Goal: Check status: Check status

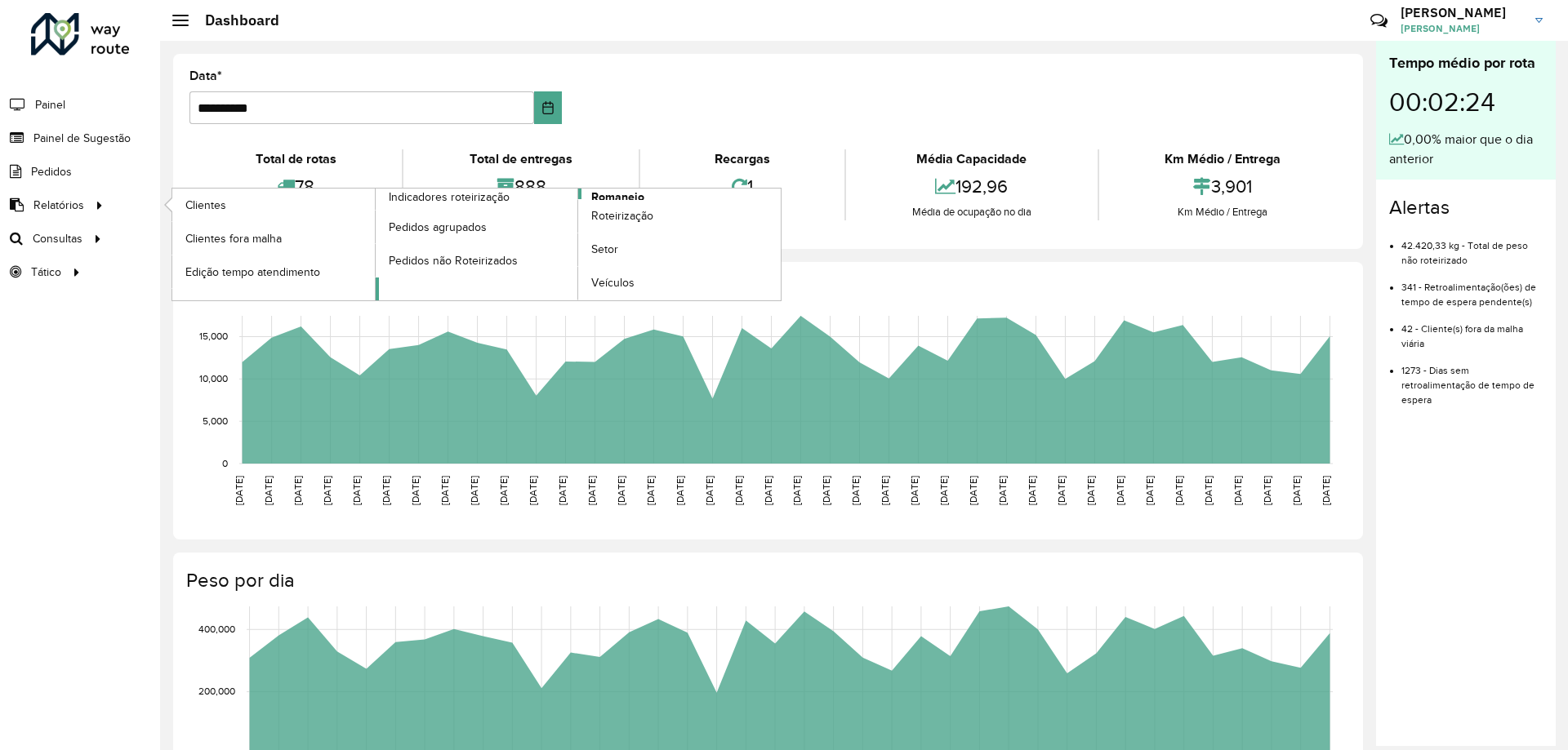
click at [616, 195] on span "Romaneio" at bounding box center [617, 197] width 53 height 17
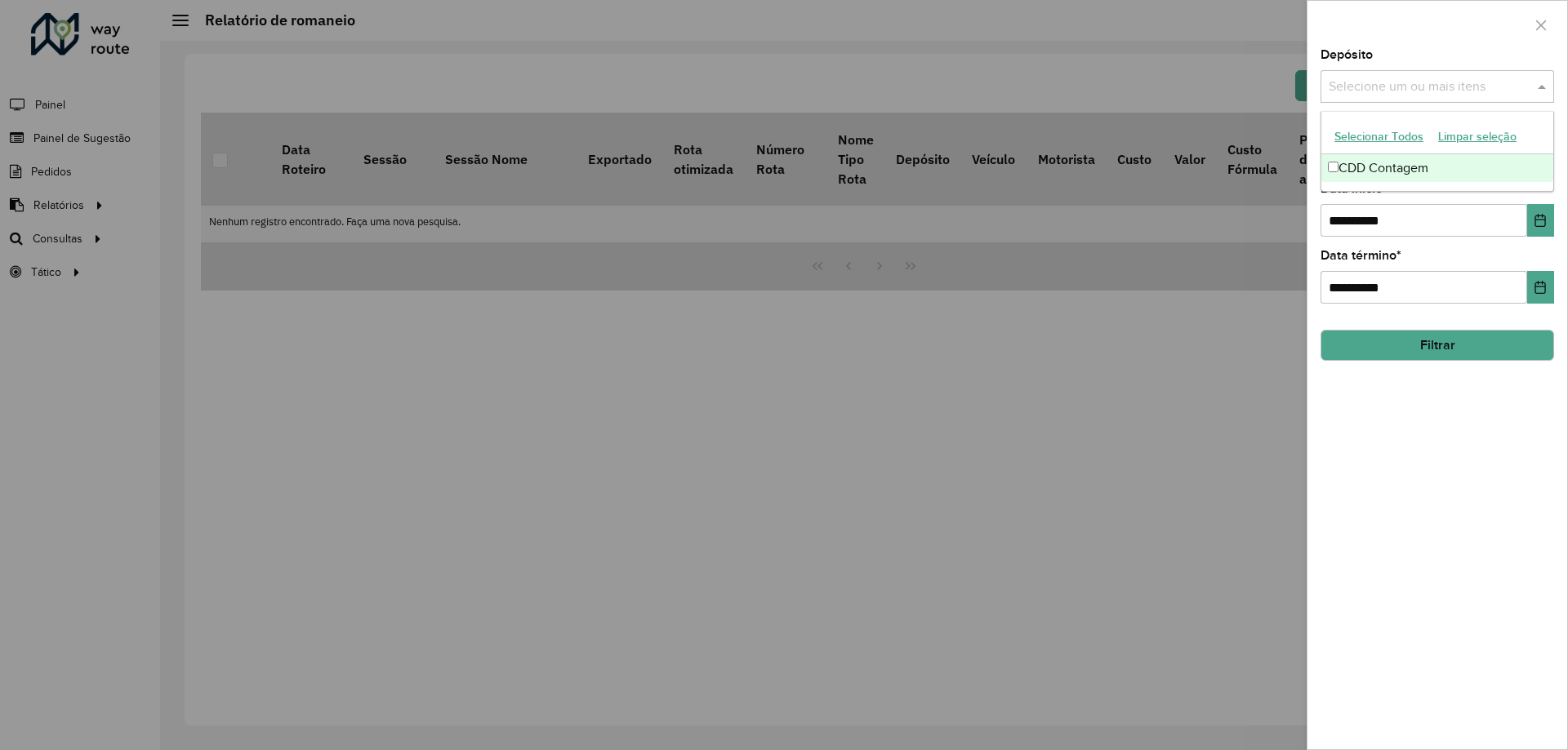
click at [1365, 91] on input "text" at bounding box center [1428, 88] width 209 height 20
click at [1330, 174] on div "CDD Contagem" at bounding box center [1437, 168] width 232 height 28
click at [1480, 463] on div "**********" at bounding box center [1437, 399] width 260 height 701
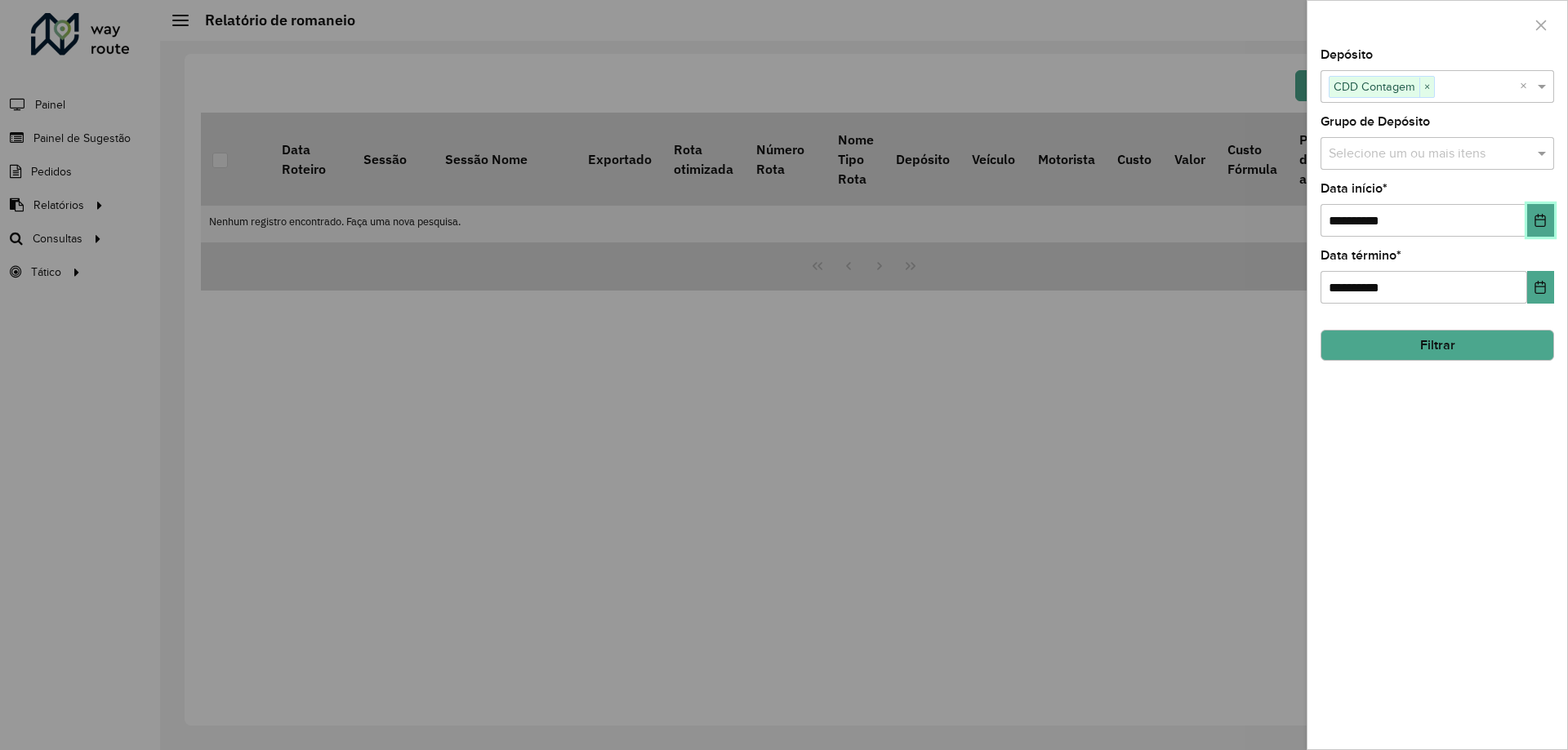
click at [1537, 220] on icon "Choose Date" at bounding box center [1540, 220] width 11 height 13
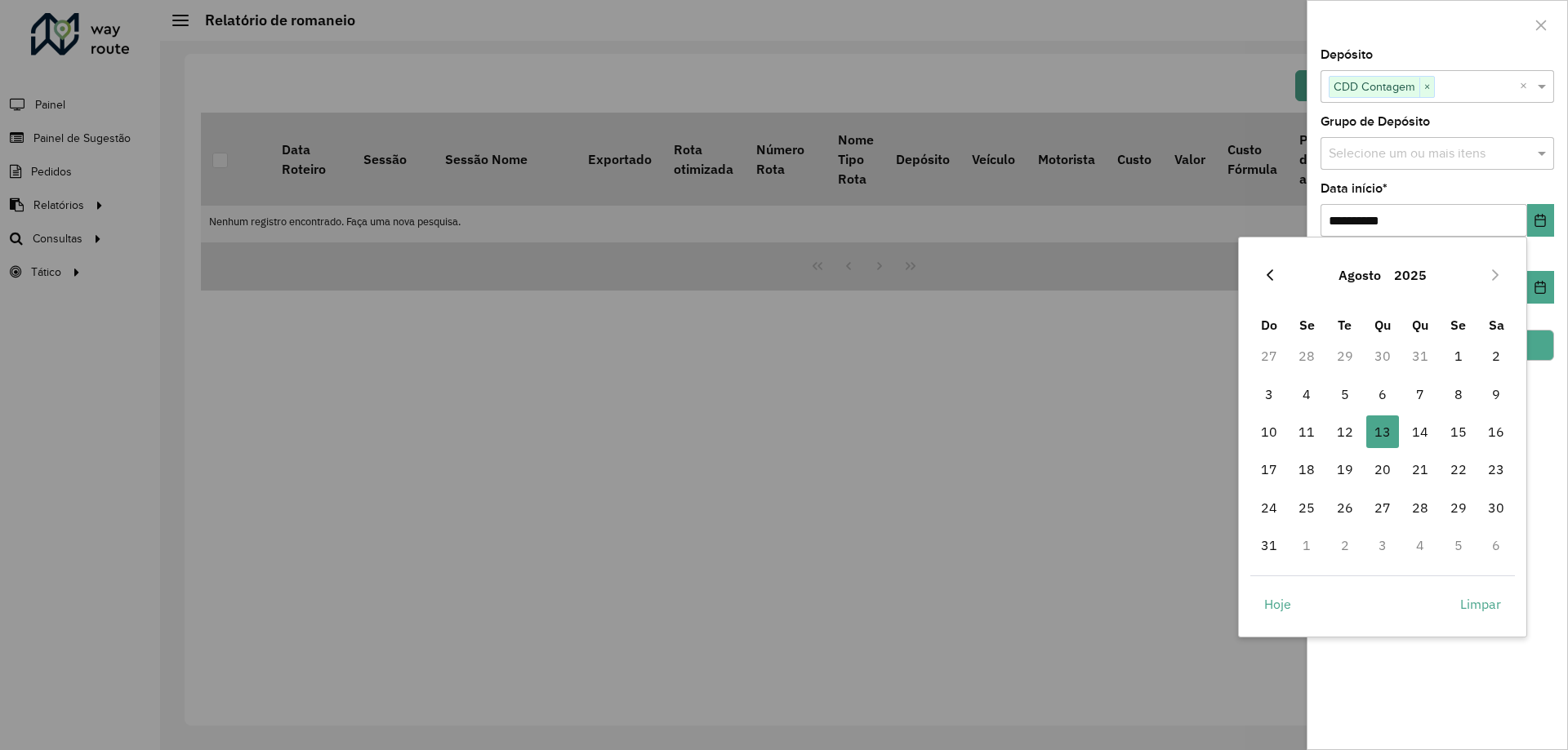
click at [1266, 274] on icon "Previous Month" at bounding box center [1269, 275] width 13 height 13
click at [1268, 274] on icon "Previous Month" at bounding box center [1269, 274] width 7 height 11
click at [1269, 274] on icon "Previous Month" at bounding box center [1269, 274] width 7 height 11
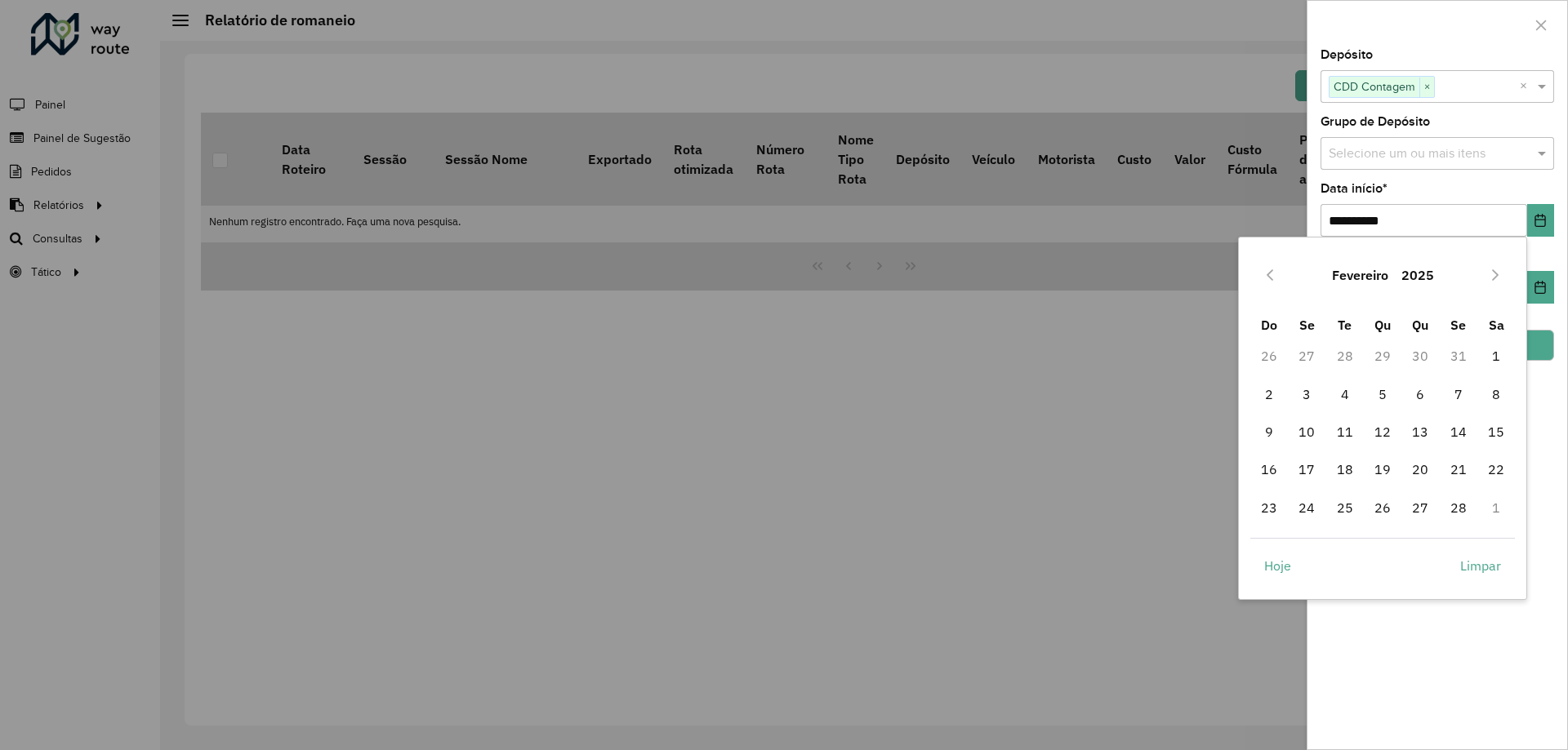
click at [1269, 274] on icon "Previous Month" at bounding box center [1269, 274] width 7 height 11
click at [1496, 274] on icon "Next Month" at bounding box center [1495, 274] width 7 height 11
click at [1422, 470] on span "20" at bounding box center [1420, 469] width 33 height 33
type input "**********"
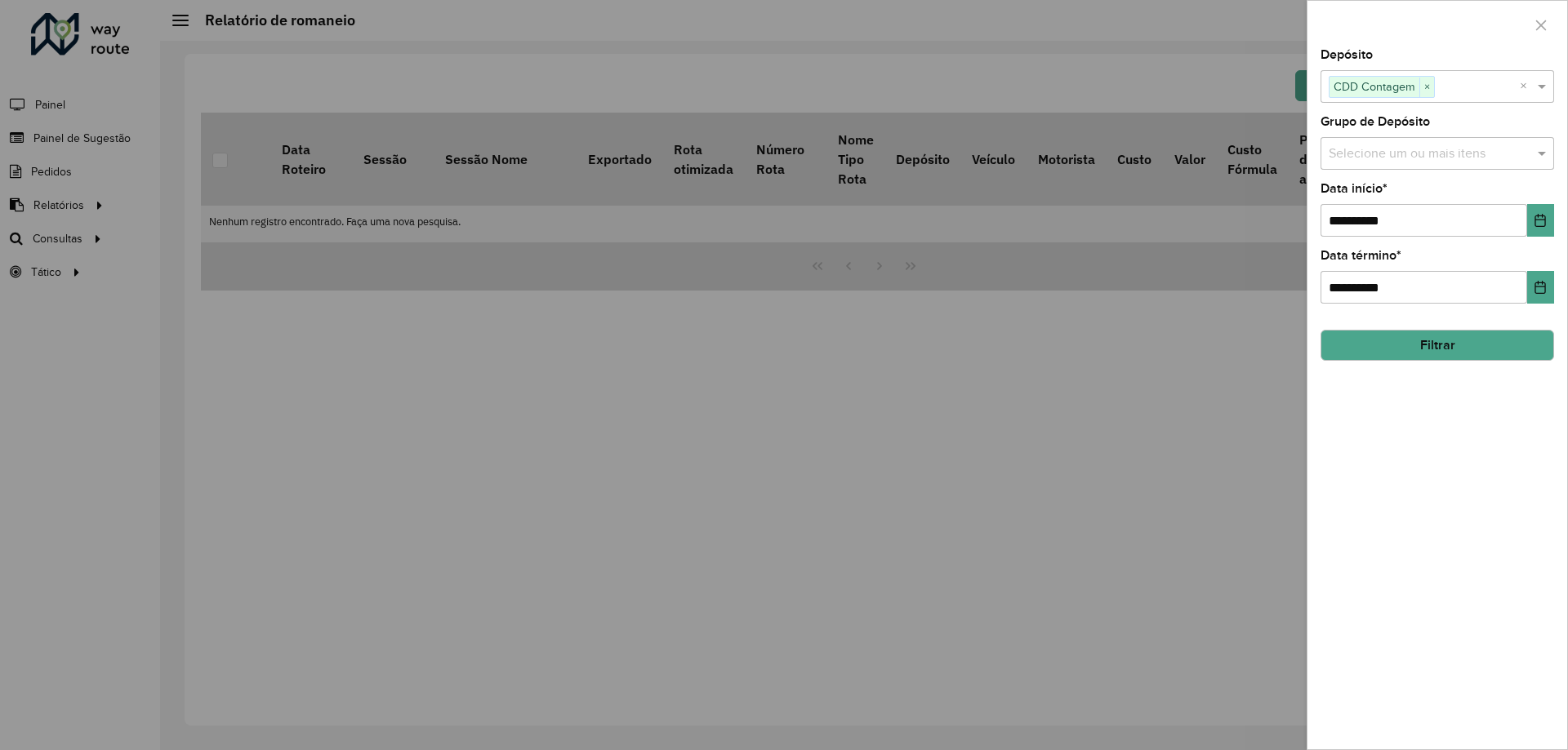
click at [1425, 347] on button "Filtrar" at bounding box center [1437, 345] width 234 height 31
